Goal: Go to known website: Access a specific website the user already knows

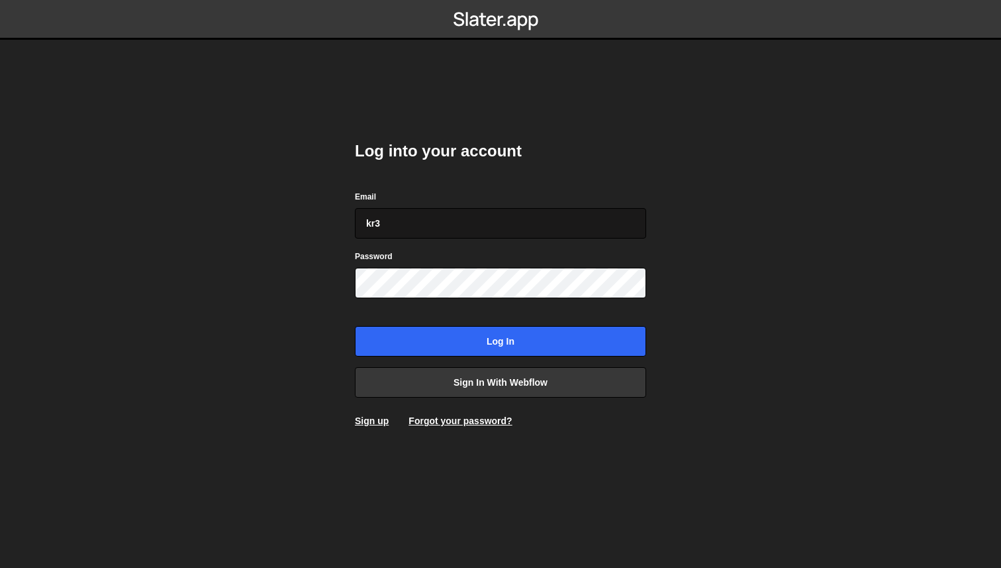
type input "[EMAIL_ADDRESS][DOMAIN_NAME]"
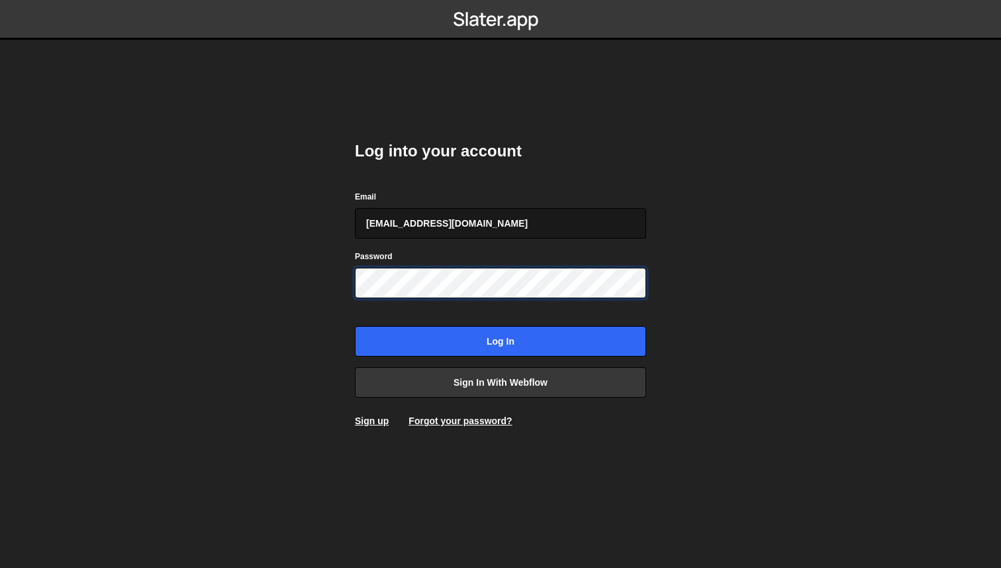
click at [355, 326] on input "Log in" at bounding box center [500, 341] width 291 height 30
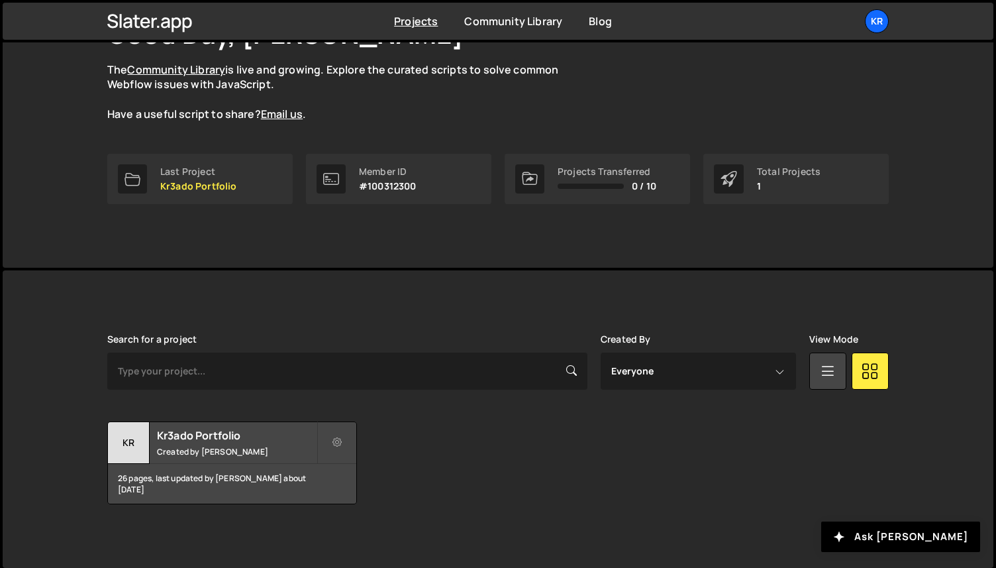
scroll to position [114, 0]
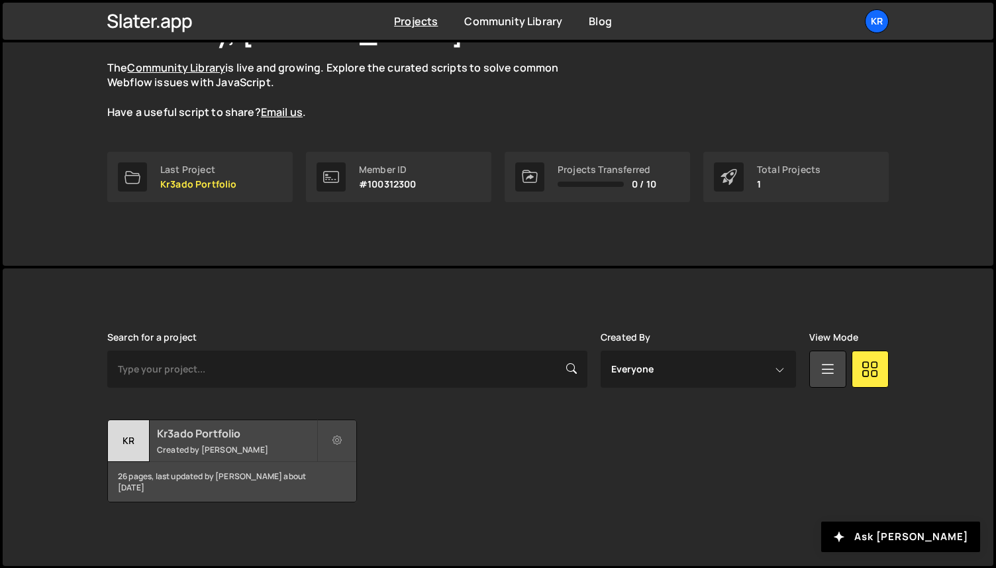
click at [207, 445] on small "Created by [PERSON_NAME]" at bounding box center [237, 449] width 160 height 11
